Goal: Submit feedback/report problem

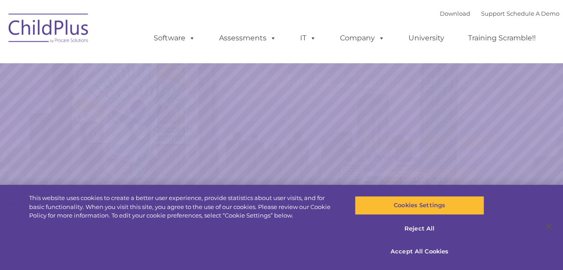
select select "MEDIUM"
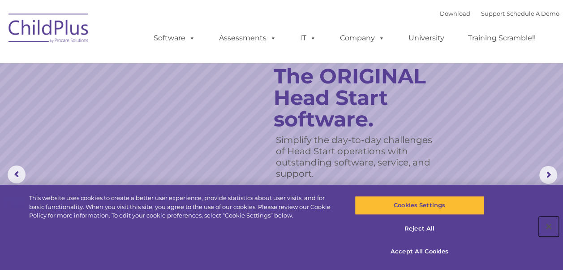
click at [550, 226] on button "Close" at bounding box center [549, 226] width 20 height 20
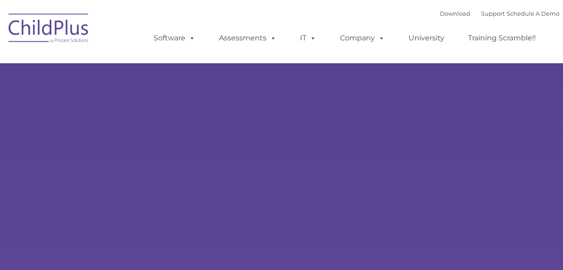
type input ""
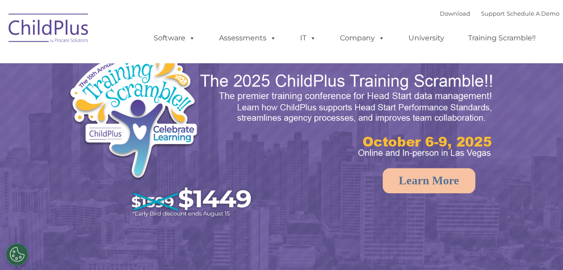
select select "MEDIUM"
